Goal: Task Accomplishment & Management: Complete application form

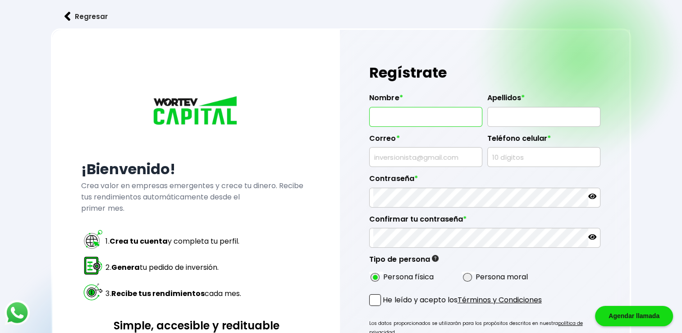
click at [418, 121] on input "text" at bounding box center [425, 116] width 105 height 19
click at [346, 97] on div "Regístrate Nombre * Apellidos * Correo * Teléfono celular * Contraseña * Confir…" at bounding box center [484, 232] width 289 height 404
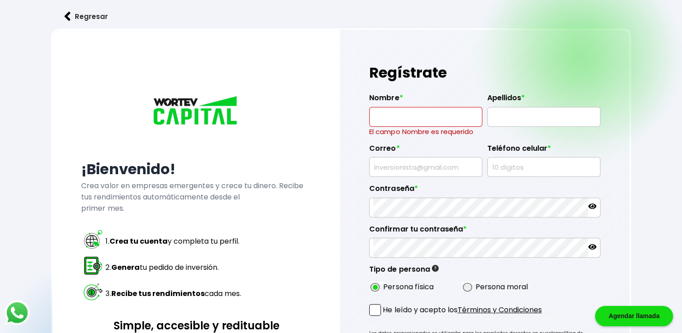
click at [399, 112] on input "text" at bounding box center [425, 116] width 105 height 19
click at [390, 124] on input "text" at bounding box center [425, 116] width 105 height 19
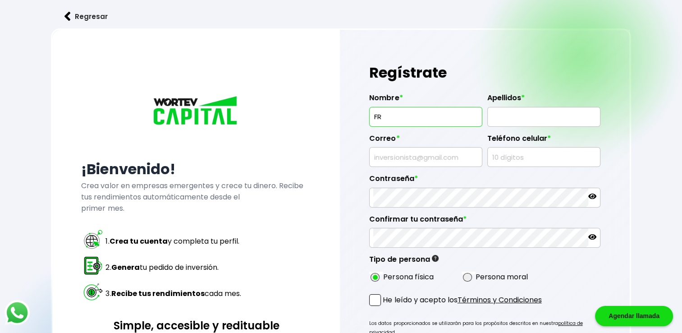
type input "[PERSON_NAME]"
type input "[EMAIL_ADDRESS][DOMAIN_NAME]"
type input "7121726308"
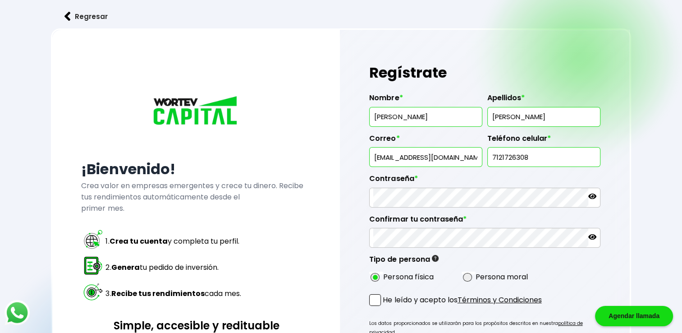
click at [568, 174] on label "Contraseña *" at bounding box center [484, 181] width 231 height 14
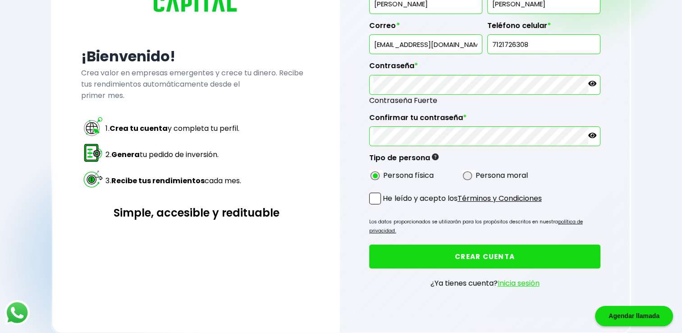
scroll to position [135, 0]
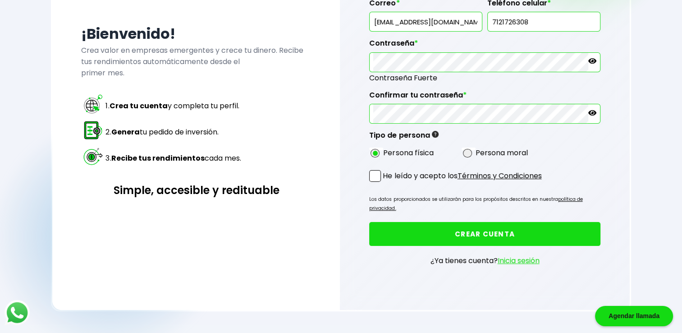
click at [380, 178] on span at bounding box center [375, 176] width 12 height 12
click at [385, 183] on input "He leído y acepto los Términos y Condiciones" at bounding box center [385, 183] width 0 height 0
click at [486, 222] on button "CREAR CUENTA" at bounding box center [484, 234] width 231 height 24
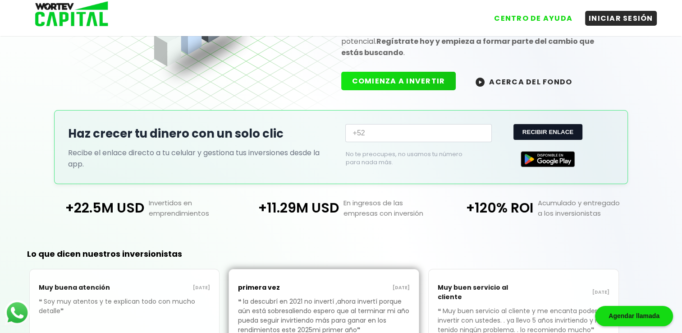
scroll to position [94, 0]
